Goal: Navigation & Orientation: Find specific page/section

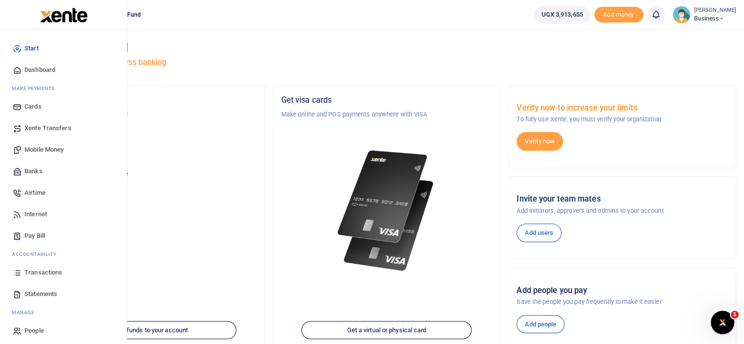
click at [36, 149] on span "Mobile Money" at bounding box center [43, 150] width 39 height 10
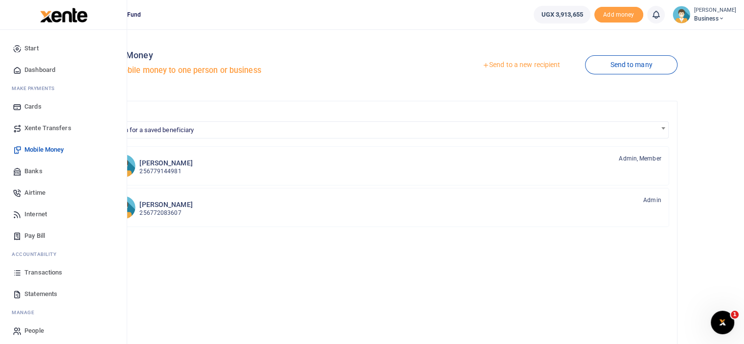
click at [36, 70] on span "Dashboard" at bounding box center [39, 70] width 31 height 10
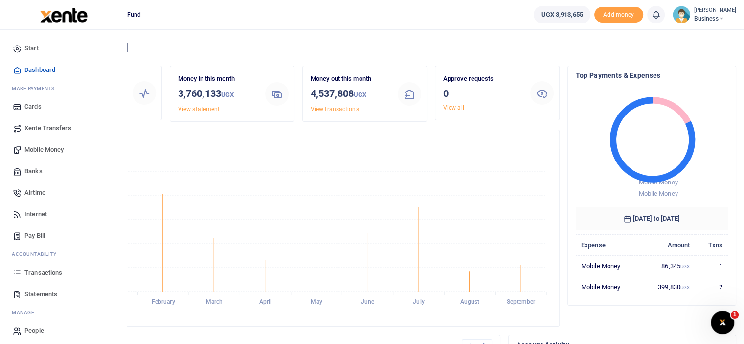
click at [45, 154] on span "Mobile Money" at bounding box center [43, 150] width 39 height 10
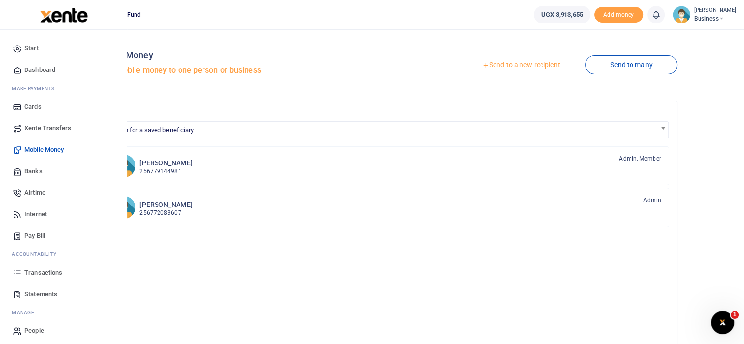
click at [49, 68] on span "Dashboard" at bounding box center [39, 70] width 31 height 10
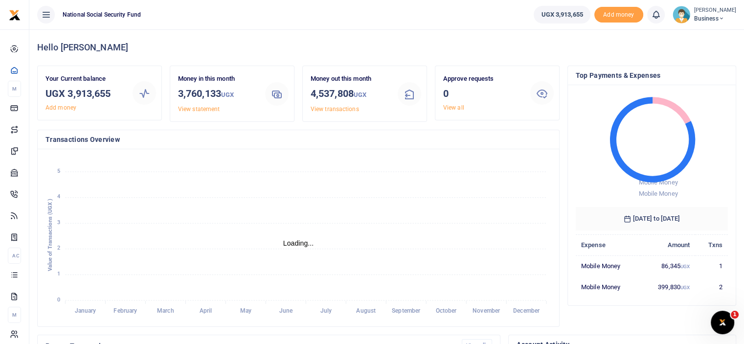
scroll to position [8, 8]
